Goal: Find specific page/section: Find specific page/section

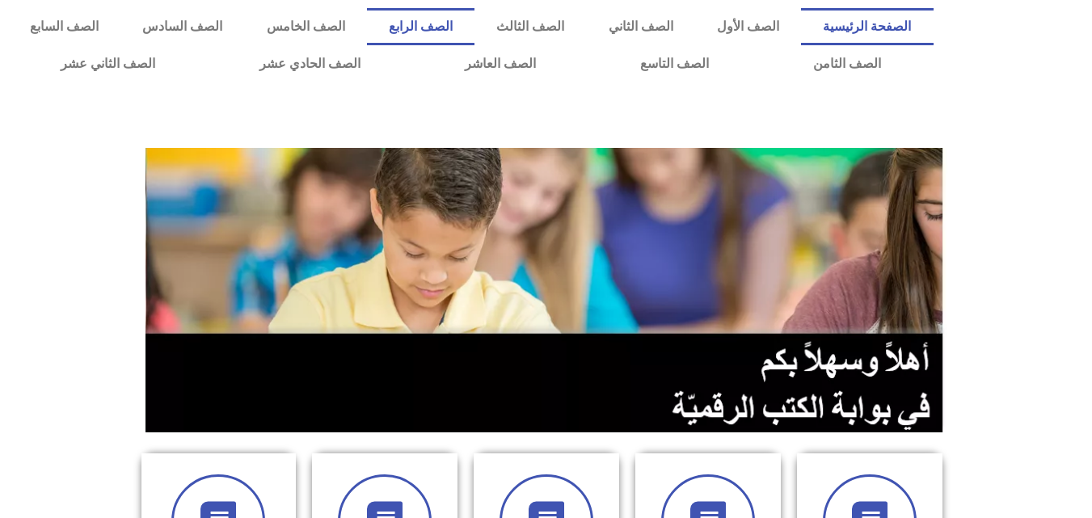
click at [474, 23] on link "الصف الرابع" at bounding box center [421, 26] width 108 height 37
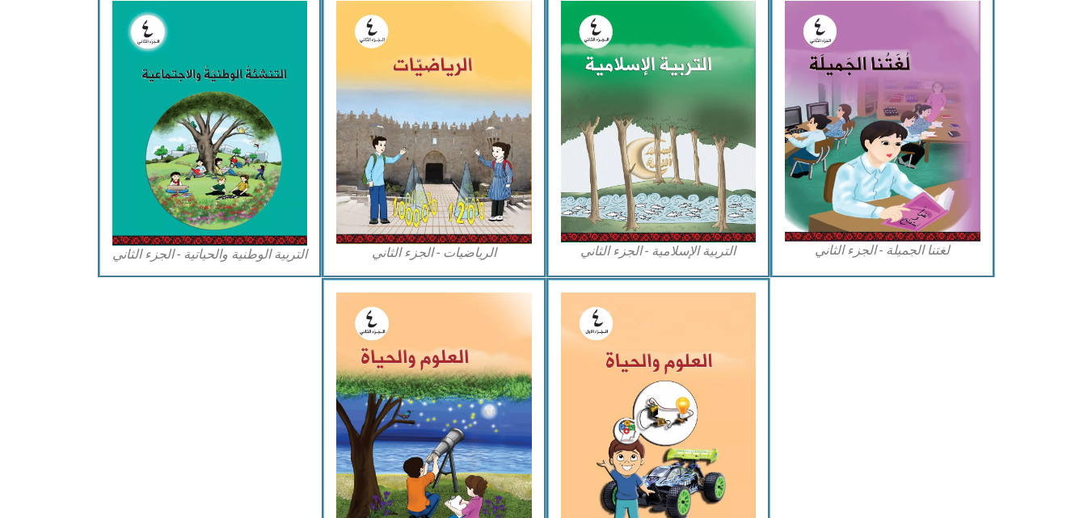
scroll to position [873, 0]
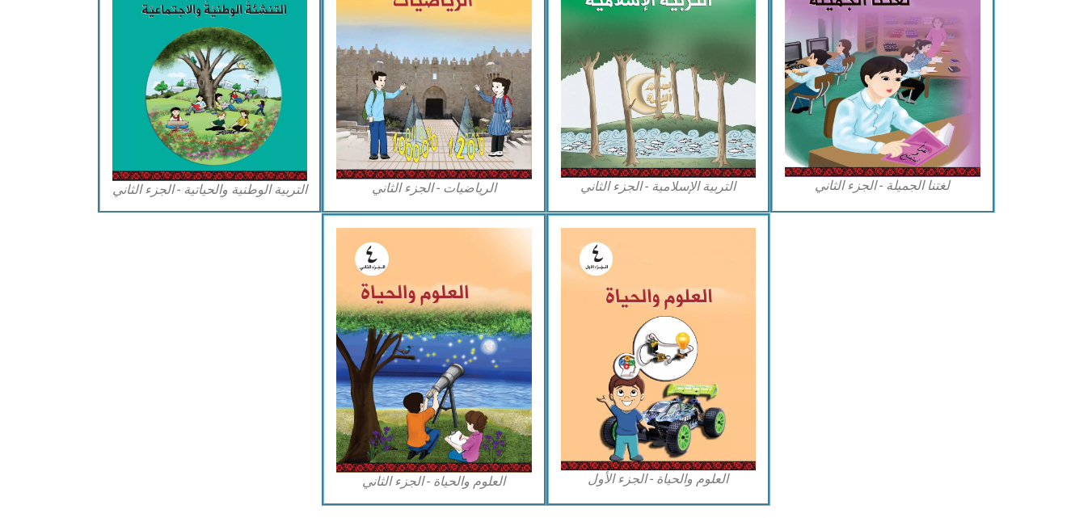
drag, startPoint x: 1023, startPoint y: 40, endPoint x: 1100, endPoint y: 1, distance: 86.4
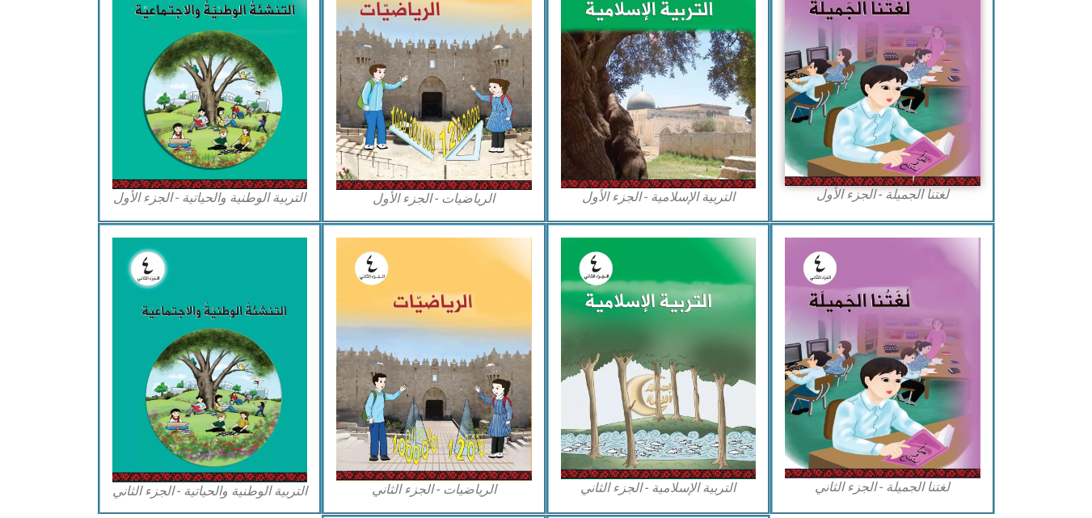
scroll to position [463, 0]
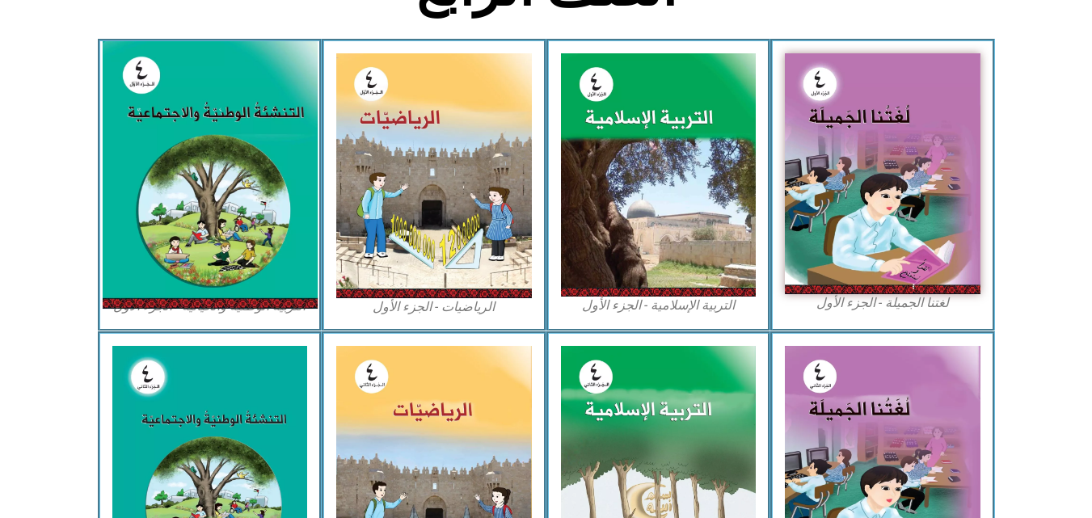
click at [220, 175] on img at bounding box center [209, 175] width 215 height 268
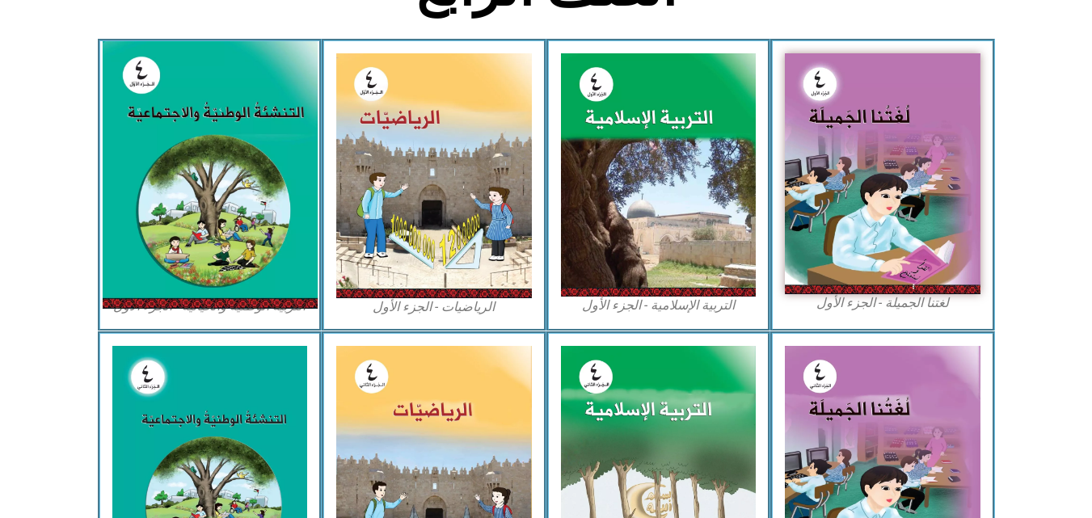
click at [188, 196] on img at bounding box center [209, 175] width 215 height 268
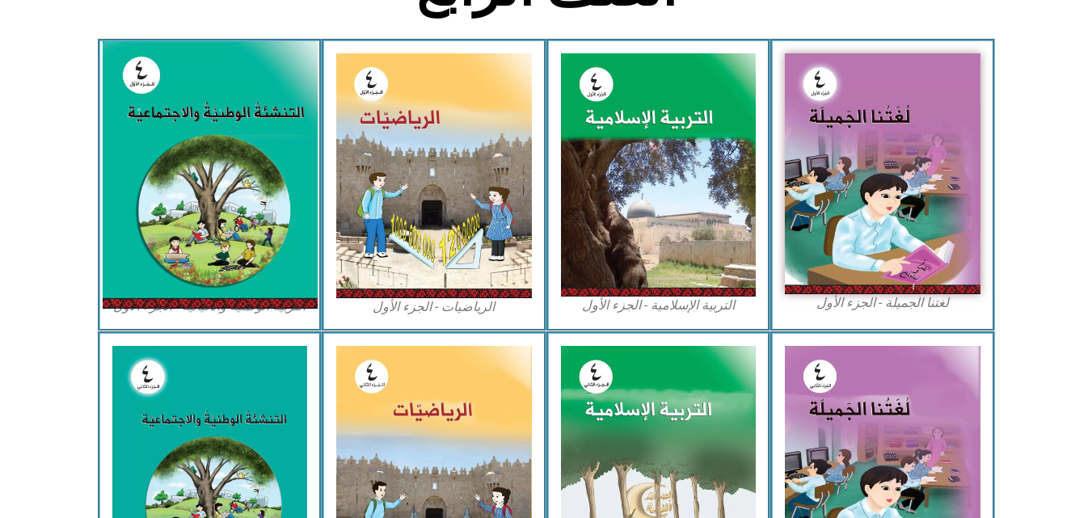
click at [188, 196] on img at bounding box center [209, 175] width 215 height 268
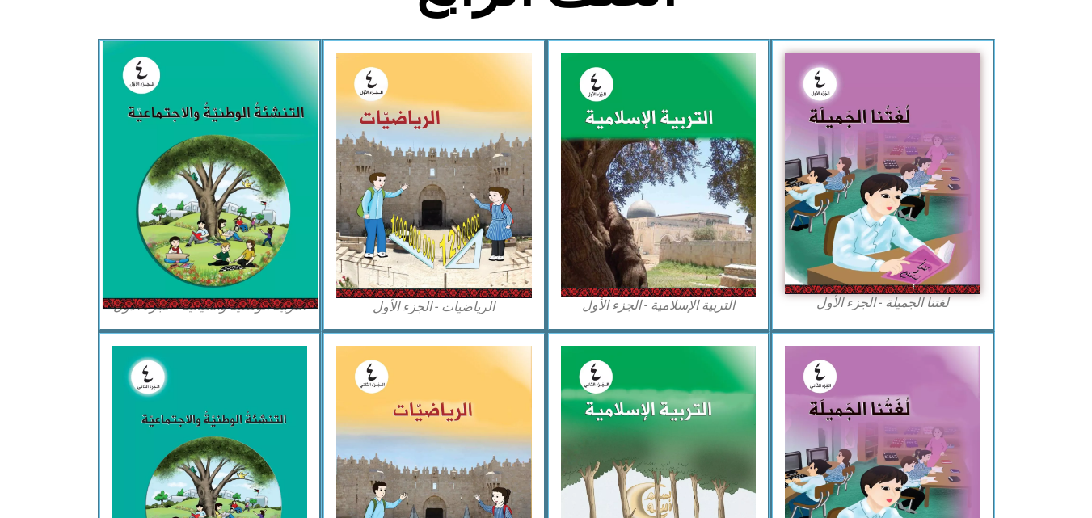
click at [188, 196] on img at bounding box center [209, 175] width 215 height 268
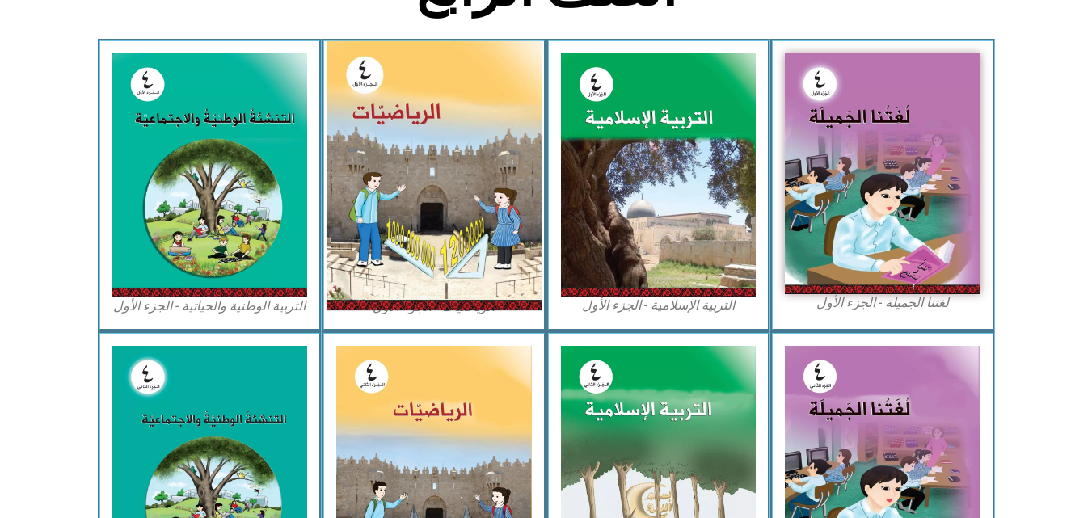
drag, startPoint x: 188, startPoint y: 196, endPoint x: 444, endPoint y: 124, distance: 265.6
click at [444, 124] on div "لغتنا الجميلة - الجزء الأول​ التربية الإسلامية - الجزء الأول الرياضيات - الجزء …" at bounding box center [546, 185] width 897 height 292
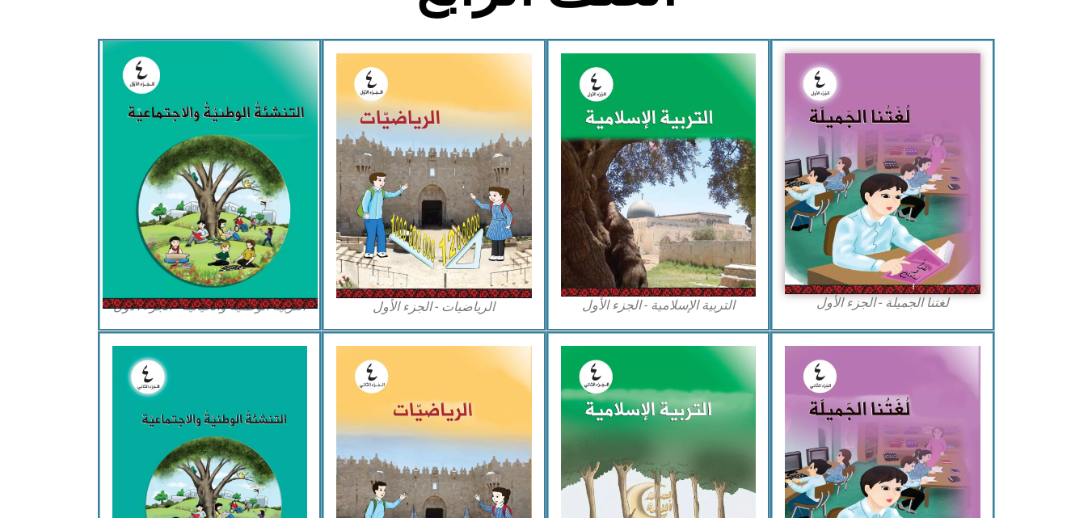
click at [249, 124] on img at bounding box center [209, 175] width 215 height 268
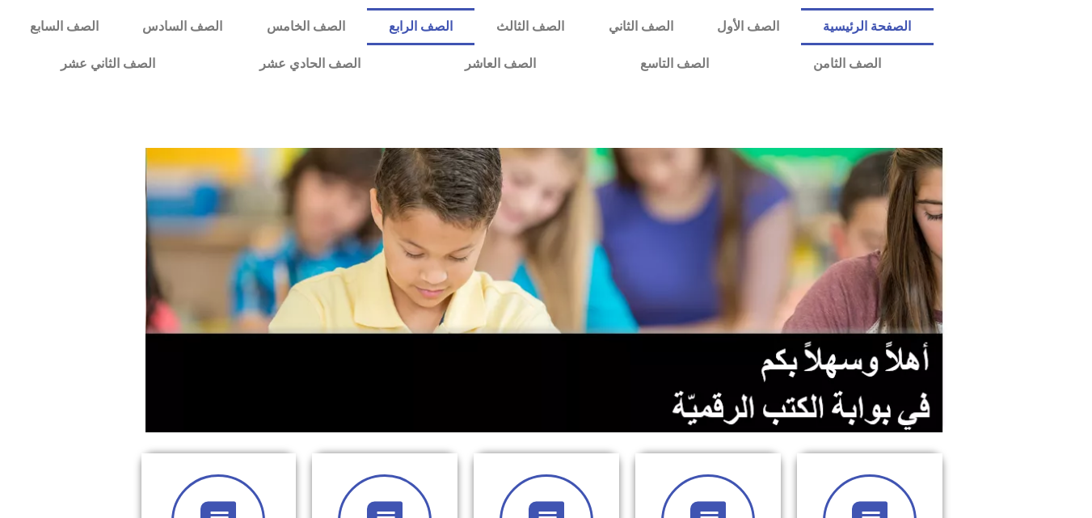
click at [474, 27] on link "الصف الرابع" at bounding box center [421, 26] width 108 height 37
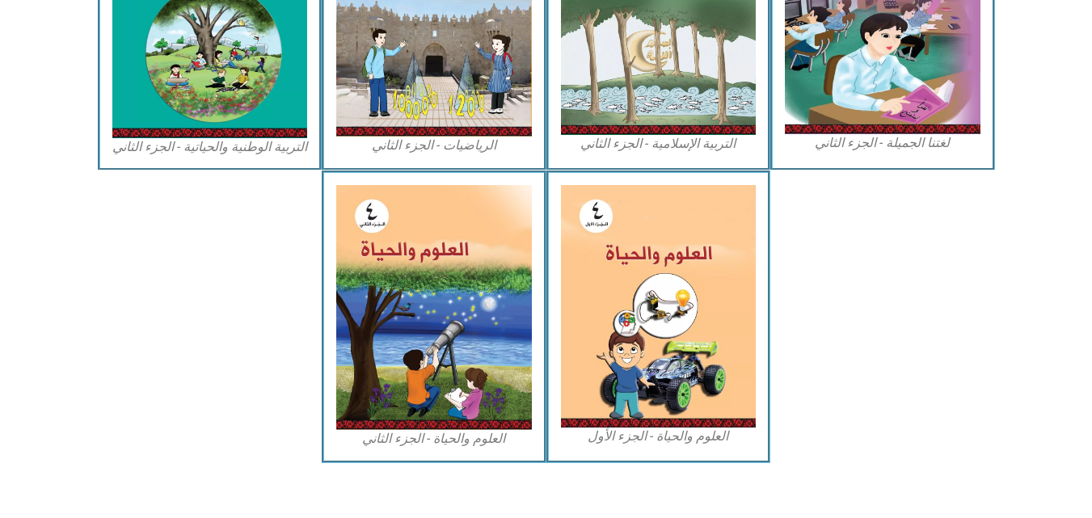
scroll to position [930, 0]
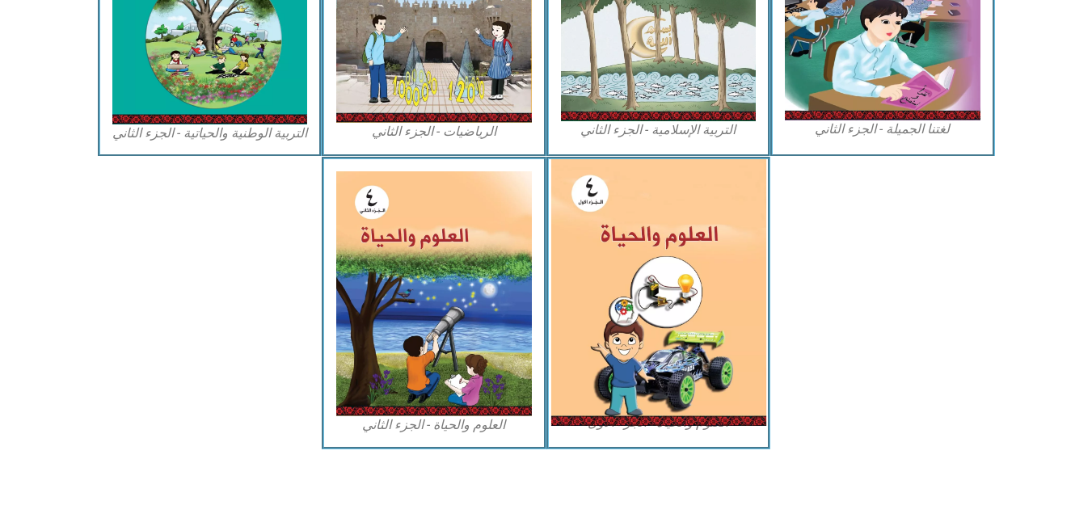
click at [656, 292] on img at bounding box center [657, 292] width 215 height 267
click at [676, 369] on img at bounding box center [657, 292] width 215 height 267
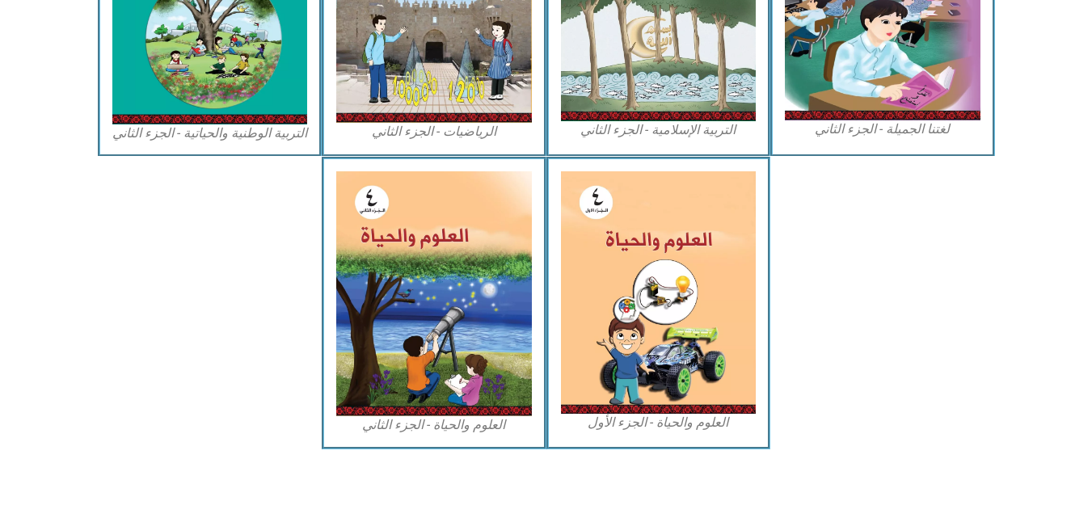
click at [694, 420] on figcaption "العلوم والحياة - الجزء الأول" at bounding box center [659, 423] width 196 height 18
click at [694, 424] on figcaption "العلوم والحياة - الجزء الأول" at bounding box center [659, 423] width 196 height 18
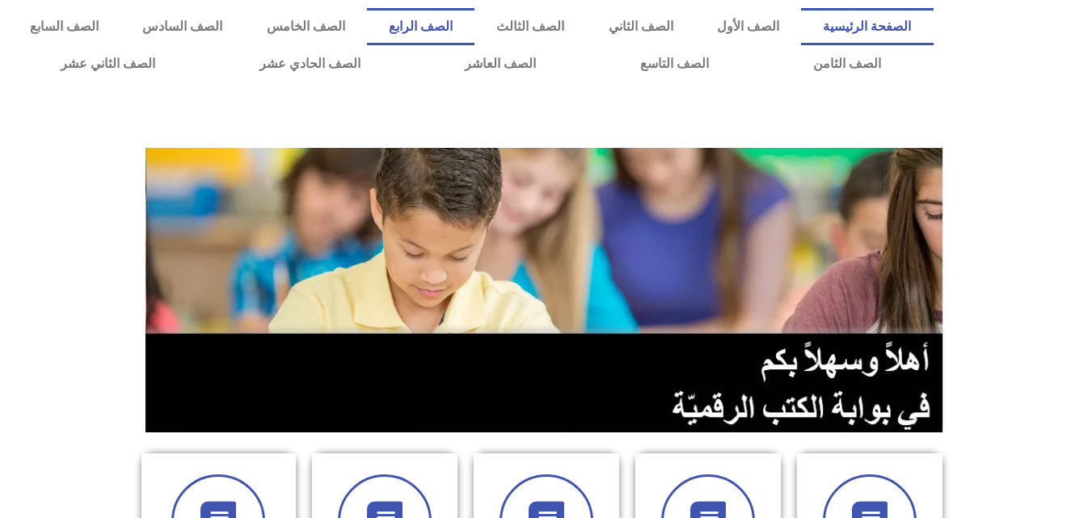
click at [474, 21] on link "الصف الرابع" at bounding box center [421, 26] width 108 height 37
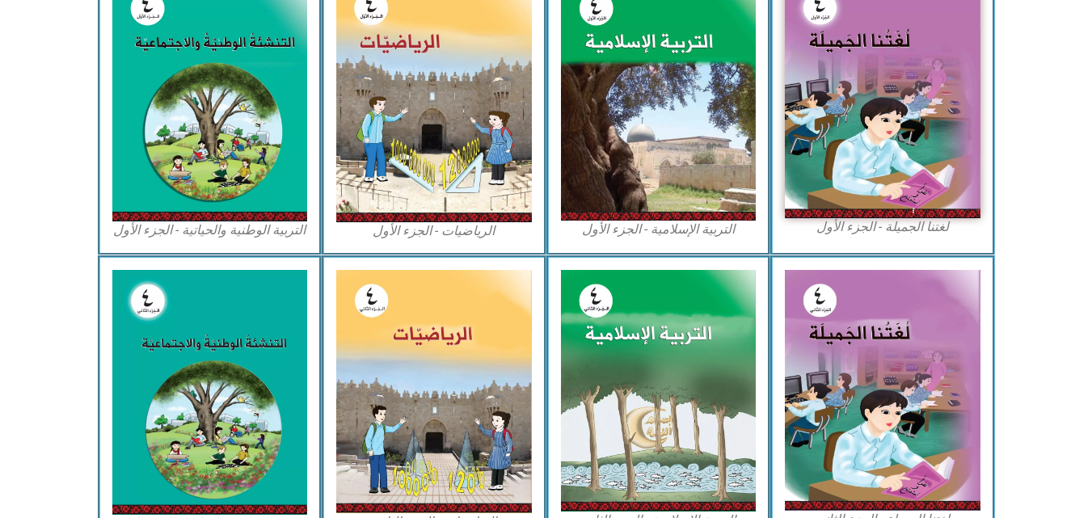
scroll to position [474, 0]
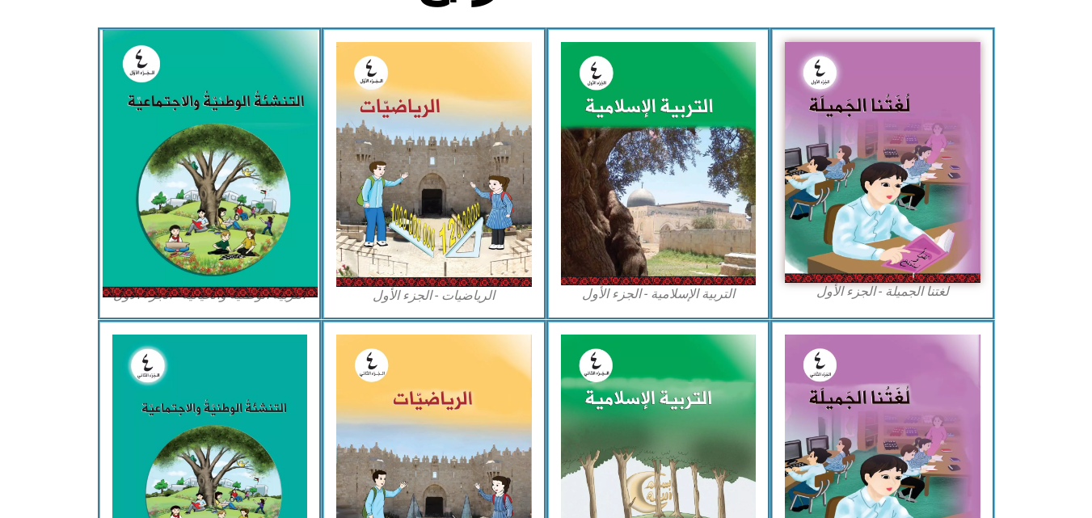
click at [276, 151] on img at bounding box center [209, 164] width 215 height 268
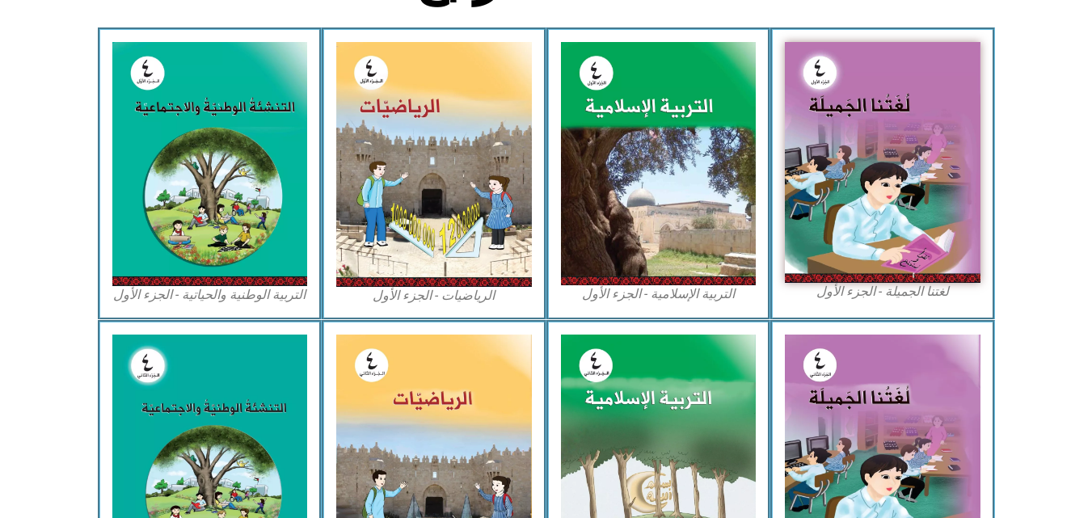
click at [556, 348] on div "التربية الإسلامية - الجزء الثاني" at bounding box center [658, 466] width 225 height 292
